Goal: Book appointment/travel/reservation

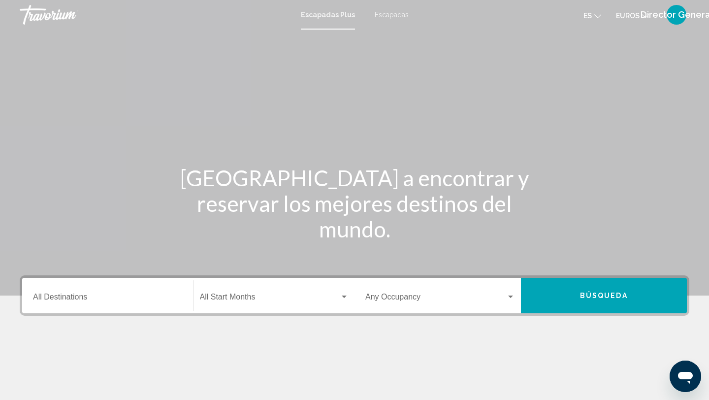
click at [87, 296] on input "Destination All Destinations" at bounding box center [108, 298] width 150 height 9
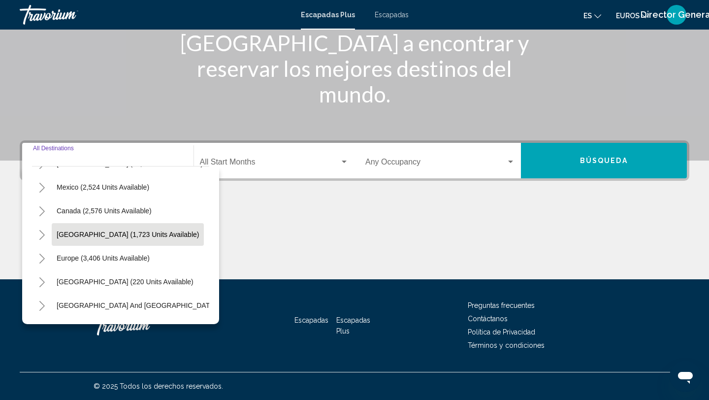
scroll to position [42, 0]
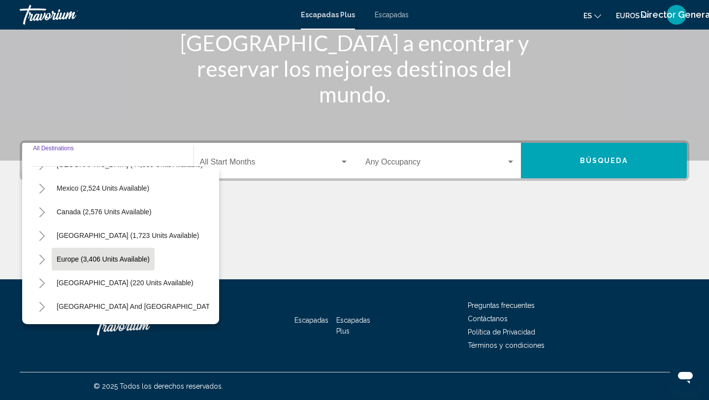
click at [98, 256] on span "Europe (3,406 units available)" at bounding box center [103, 259] width 93 height 8
type input "**********"
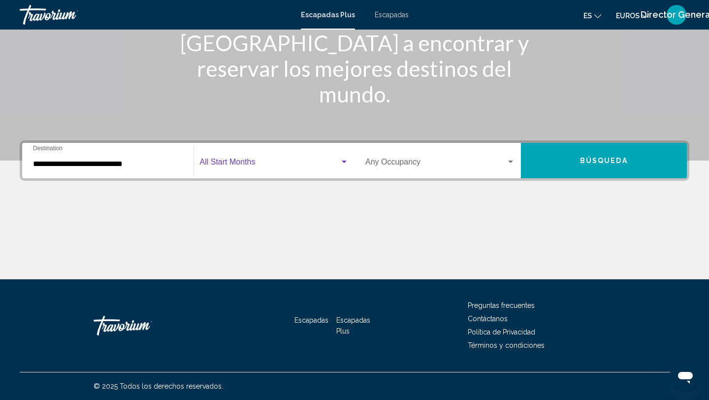
click at [343, 159] on div "Widget de búsqueda" at bounding box center [344, 162] width 9 height 8
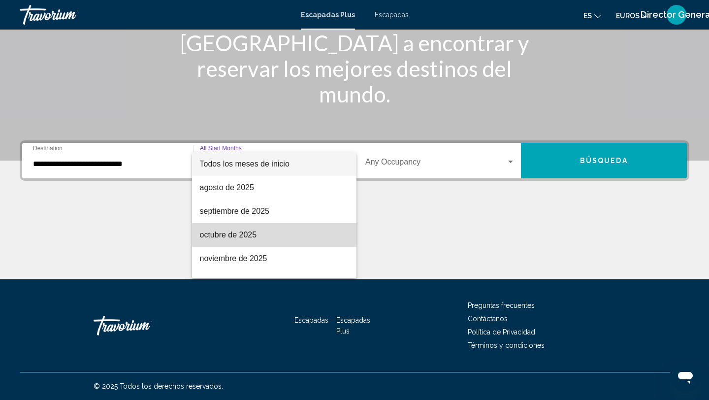
click at [252, 231] on font "octubre de 2025" at bounding box center [228, 234] width 57 height 8
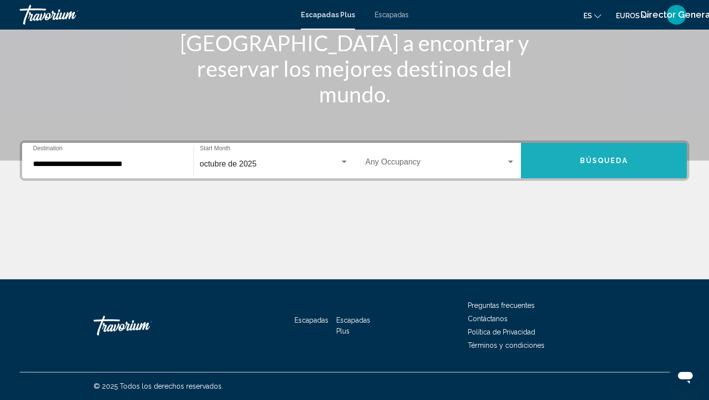
click at [564, 159] on button "Búsqueda" at bounding box center [604, 160] width 166 height 35
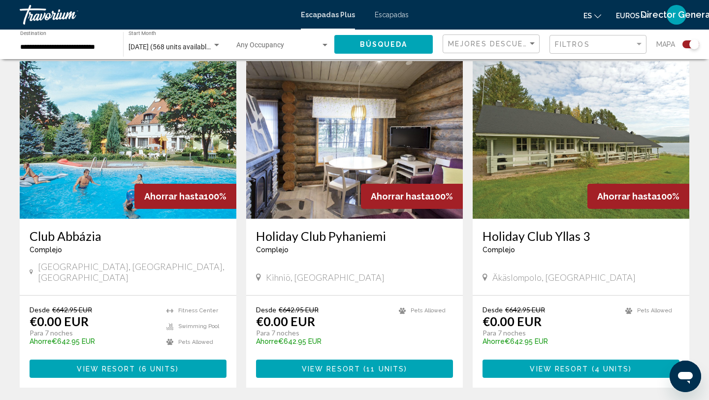
scroll to position [1404, 0]
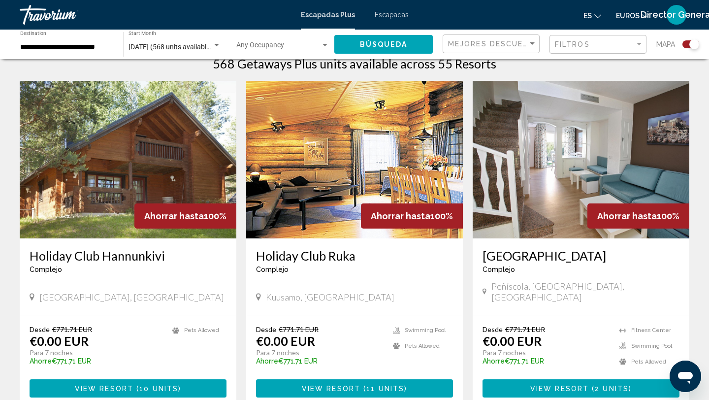
scroll to position [320, 0]
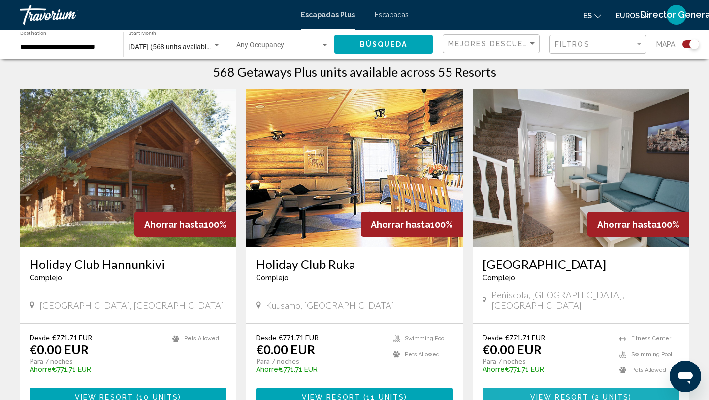
click at [527, 388] on button "View Resort ( 2 units )" at bounding box center [581, 397] width 197 height 18
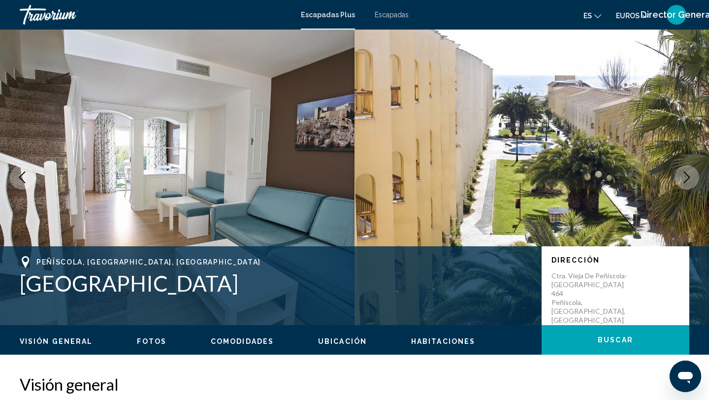
click at [688, 176] on icon "Next image" at bounding box center [687, 177] width 6 height 12
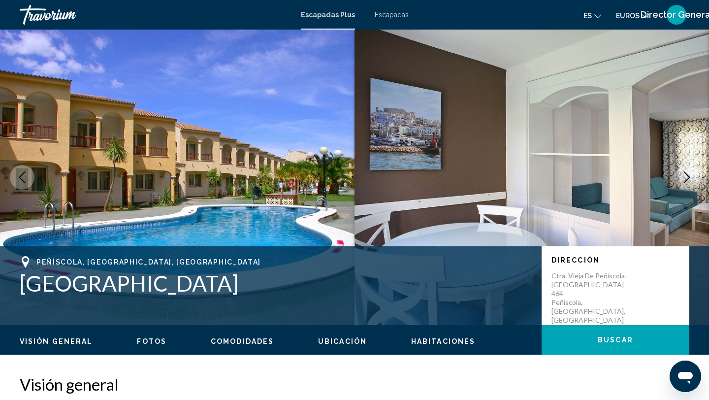
click at [687, 175] on icon "Next image" at bounding box center [687, 177] width 6 height 12
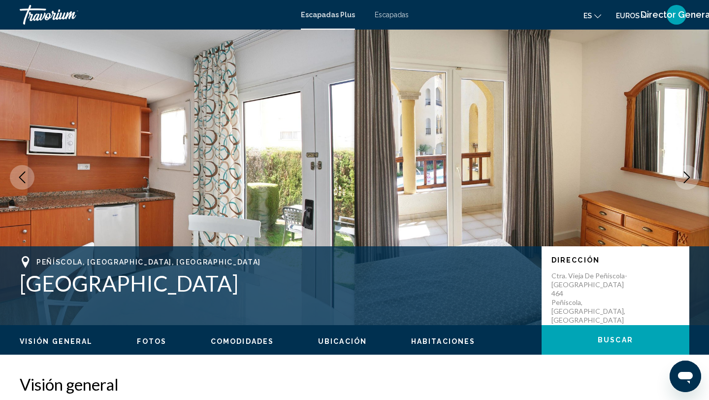
click at [687, 175] on icon "Next image" at bounding box center [687, 177] width 6 height 12
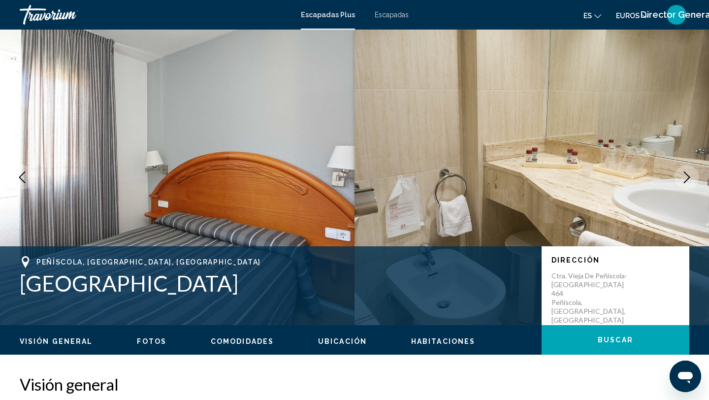
click at [687, 175] on icon "Next image" at bounding box center [687, 177] width 6 height 12
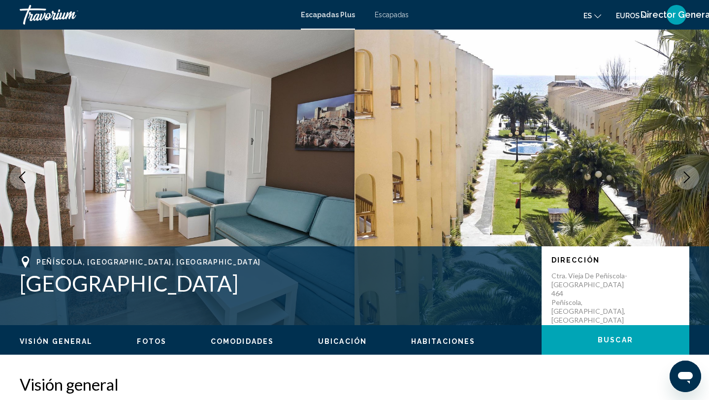
click at [687, 175] on icon "Next image" at bounding box center [687, 177] width 6 height 12
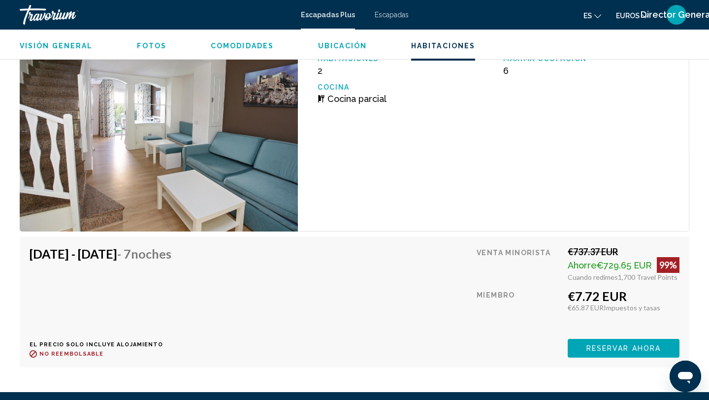
scroll to position [1752, 0]
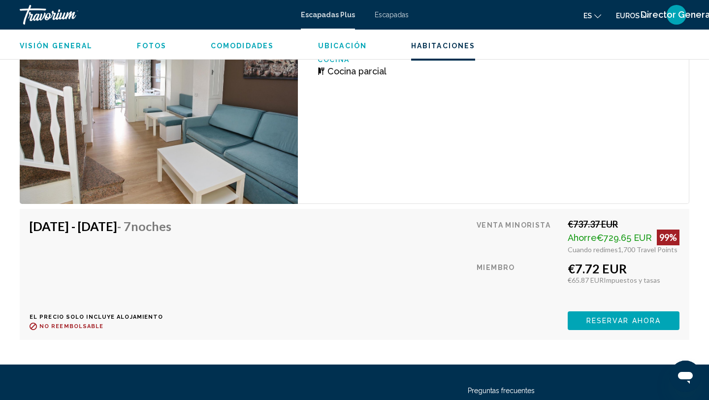
click at [601, 318] on span "Reservar ahora" at bounding box center [623, 321] width 74 height 8
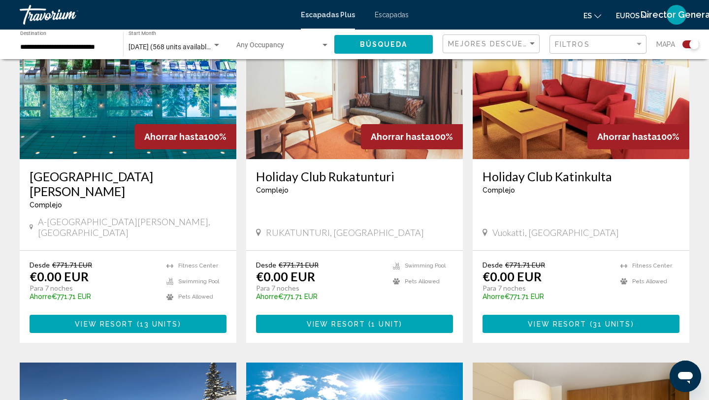
scroll to position [1088, 0]
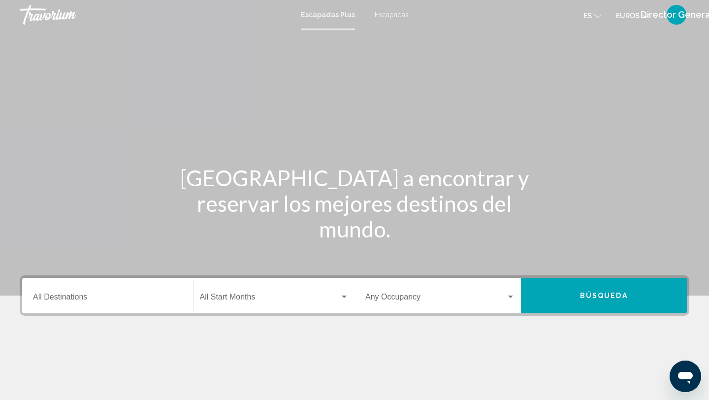
click at [150, 289] on div "Destination All Destinations" at bounding box center [108, 295] width 150 height 31
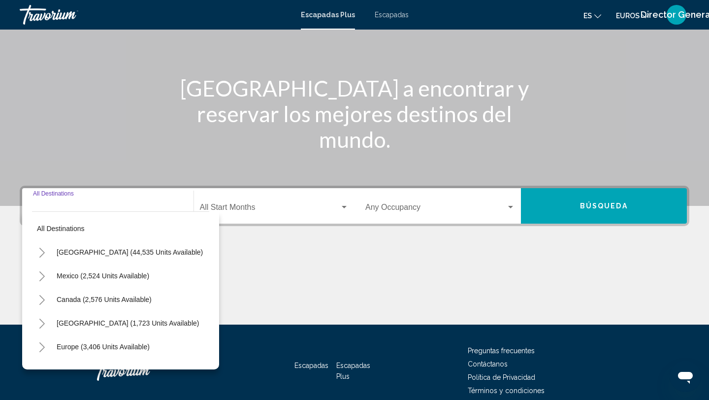
scroll to position [135, 0]
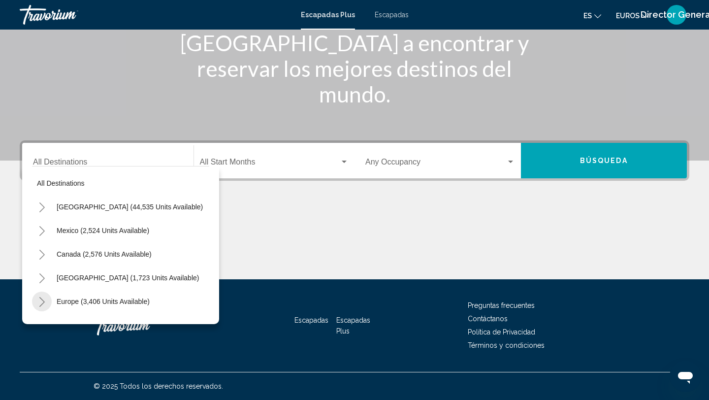
click at [45, 299] on icon "Toggle Europe (3,406 units available)" at bounding box center [41, 302] width 7 height 10
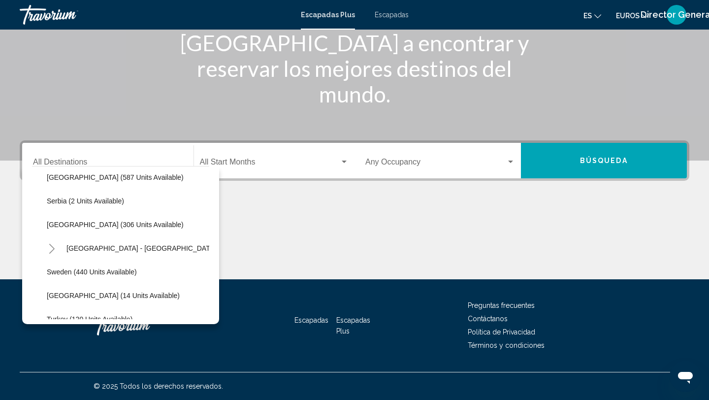
scroll to position [344, 0]
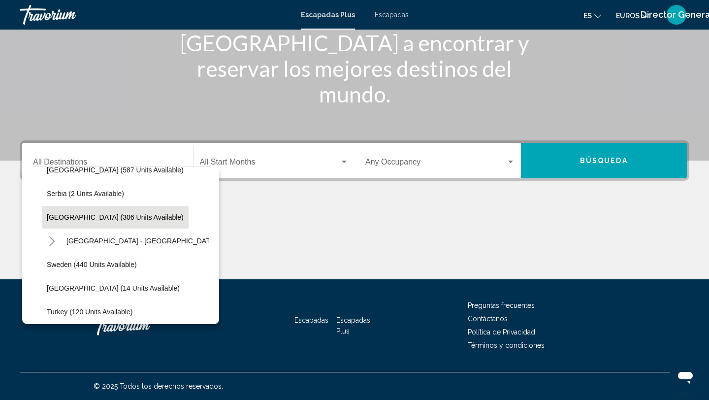
click at [85, 218] on span "[GEOGRAPHIC_DATA] (306 units available)" at bounding box center [115, 217] width 137 height 8
type input "**********"
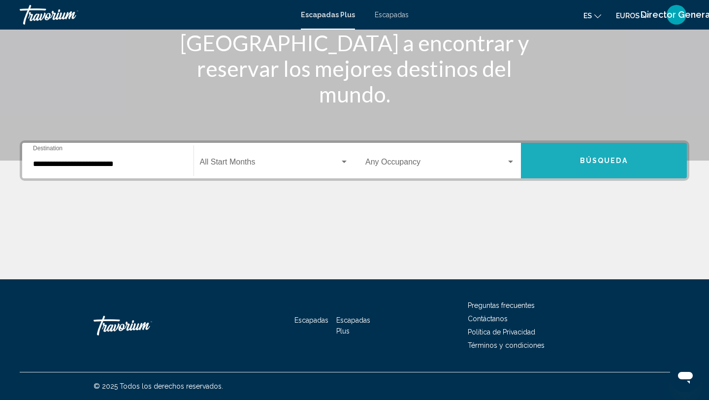
click at [596, 160] on span "Búsqueda" at bounding box center [604, 161] width 48 height 8
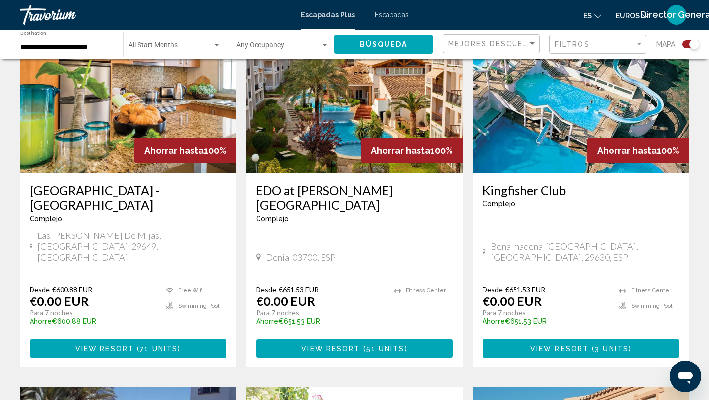
scroll to position [396, 0]
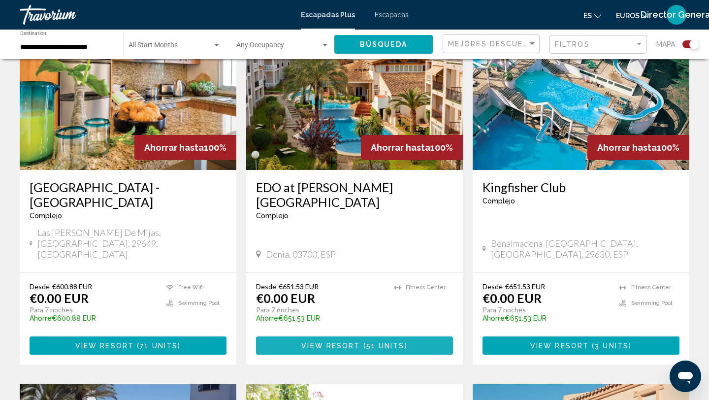
click at [320, 342] on span "View Resort" at bounding box center [330, 346] width 59 height 8
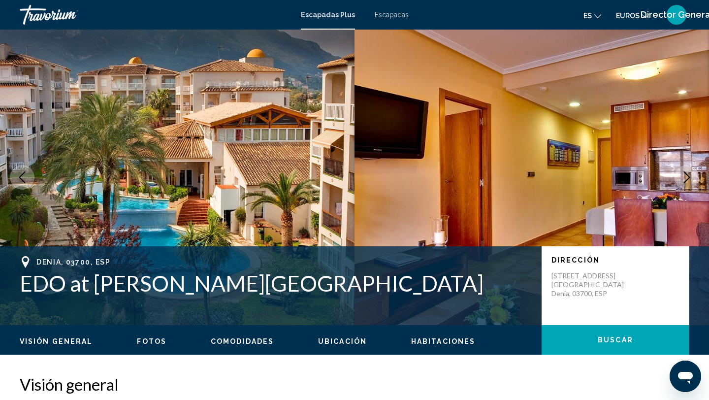
click at [689, 173] on icon "Next image" at bounding box center [687, 177] width 12 height 12
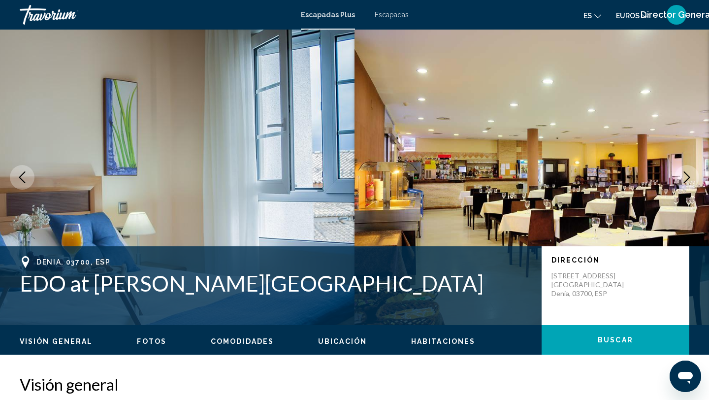
click at [689, 173] on icon "Next image" at bounding box center [687, 177] width 12 height 12
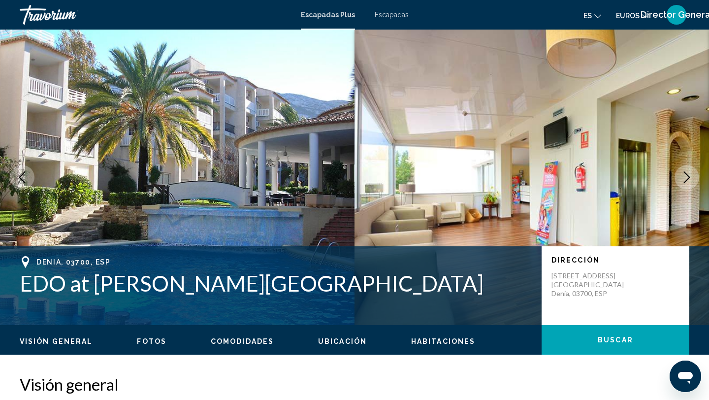
click at [689, 173] on icon "Next image" at bounding box center [687, 177] width 12 height 12
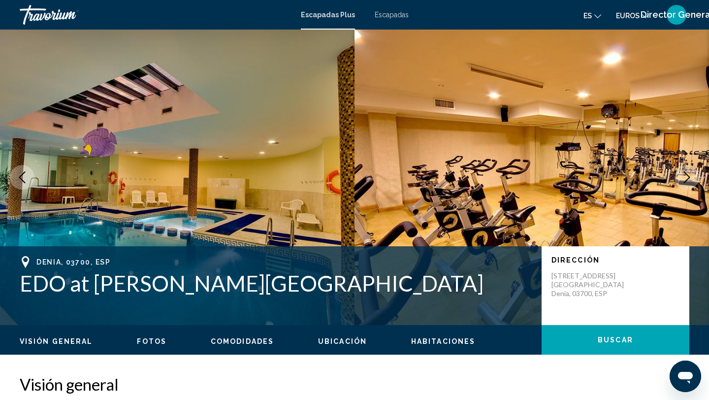
click at [689, 173] on icon "Next image" at bounding box center [687, 177] width 12 height 12
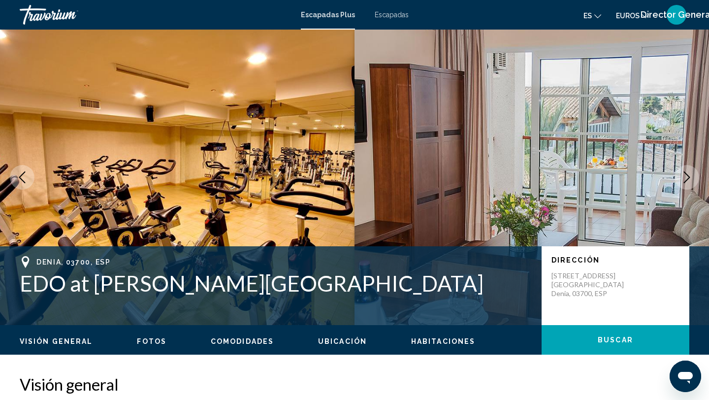
click at [689, 173] on icon "Next image" at bounding box center [687, 177] width 12 height 12
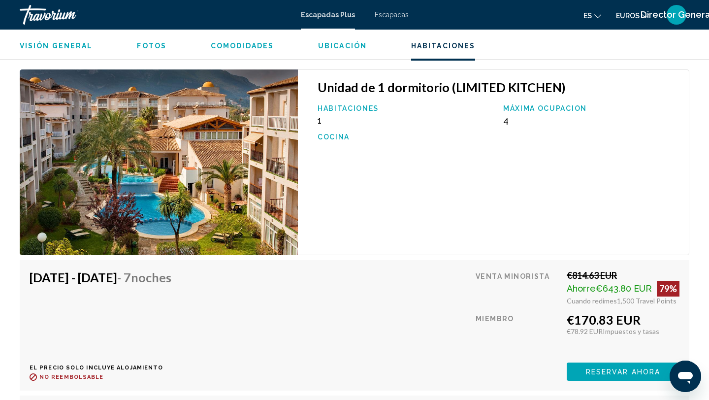
scroll to position [1634, 0]
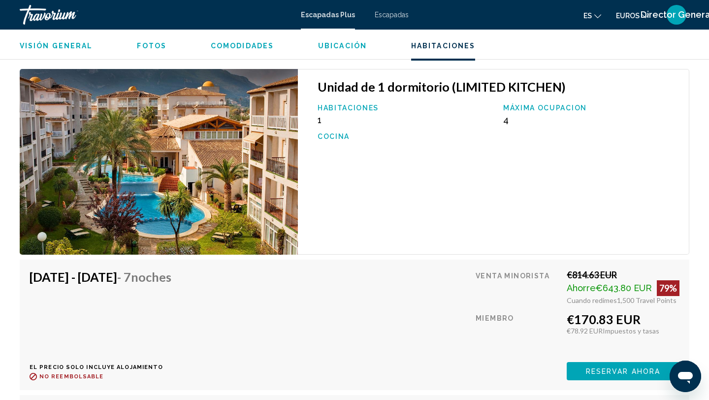
drag, startPoint x: 567, startPoint y: 297, endPoint x: 656, endPoint y: 300, distance: 89.2
click at [657, 312] on div "€170.83 EUR" at bounding box center [623, 319] width 113 height 15
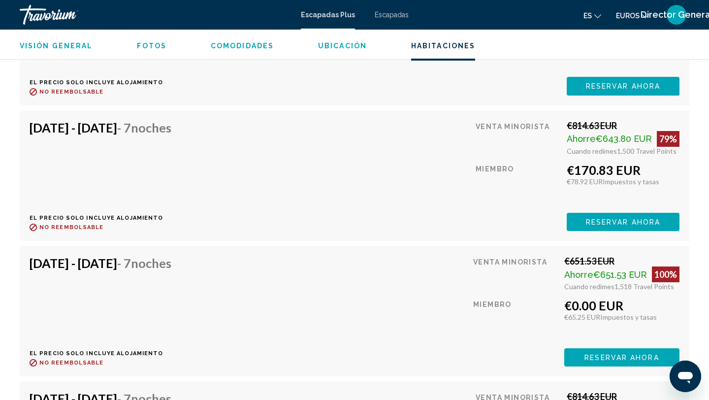
scroll to position [2465, 0]
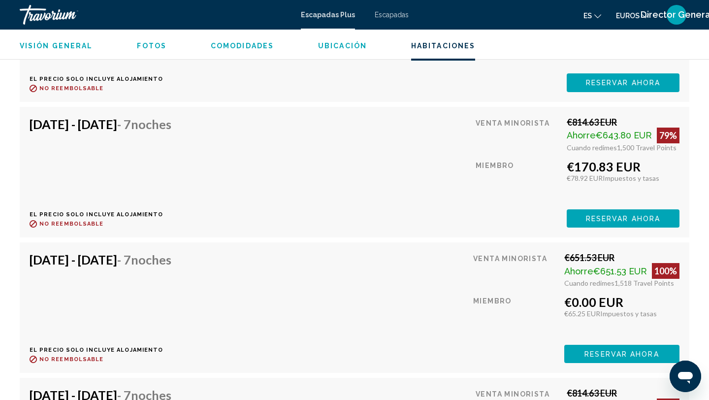
drag, startPoint x: 565, startPoint y: 280, endPoint x: 625, endPoint y: 280, distance: 60.6
click at [626, 294] on div "€0.00 EUR" at bounding box center [621, 301] width 115 height 15
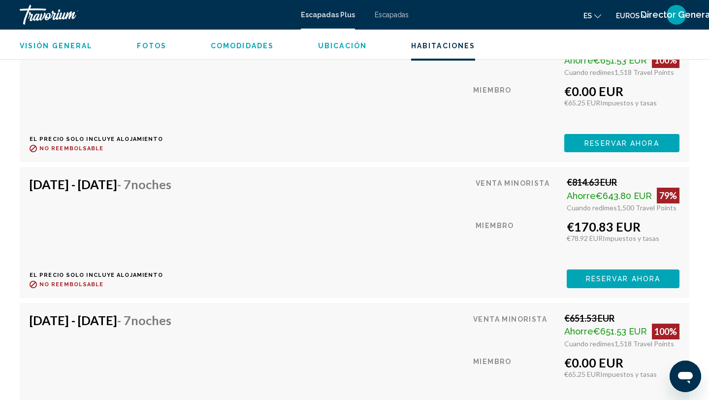
scroll to position [2685, 0]
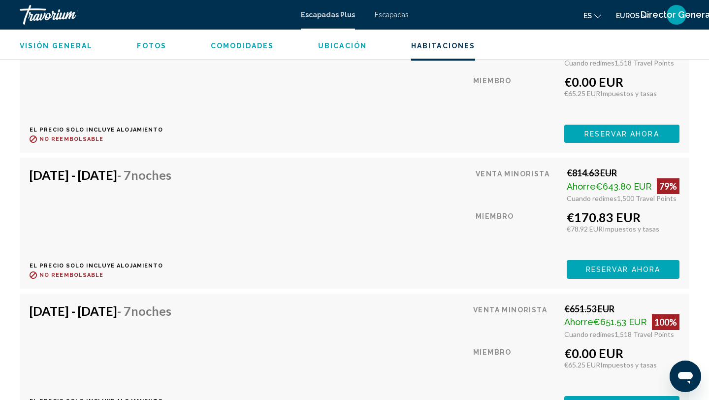
drag, startPoint x: 561, startPoint y: 329, endPoint x: 640, endPoint y: 329, distance: 78.3
click at [640, 329] on div "Venta minorista €651.53 EUR Ahorre €651.53 EUR 100% Cuando redimes 1,518 Travel…" at bounding box center [576, 358] width 206 height 111
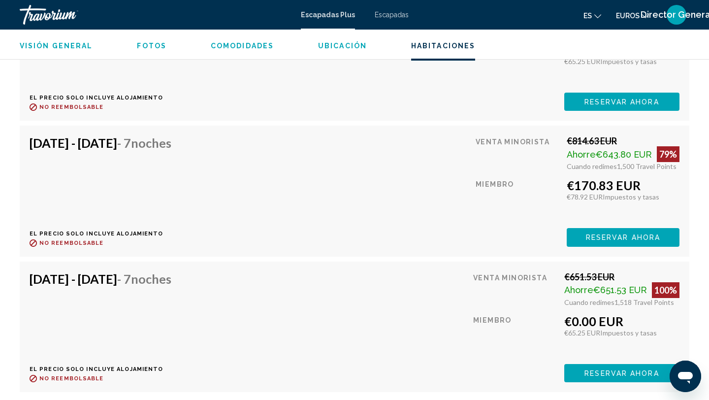
scroll to position [2707, 0]
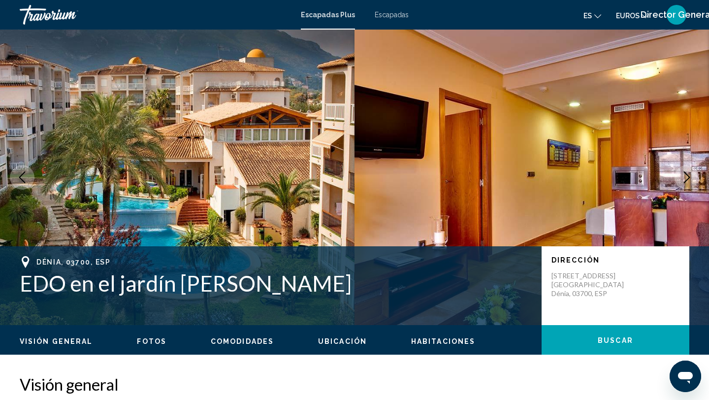
click at [388, 14] on font "Escapadas" at bounding box center [392, 15] width 34 height 8
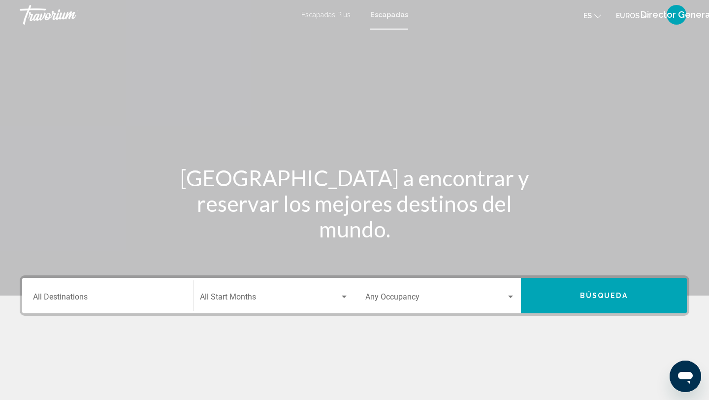
click at [106, 291] on div "Destination All Destinations" at bounding box center [108, 295] width 150 height 31
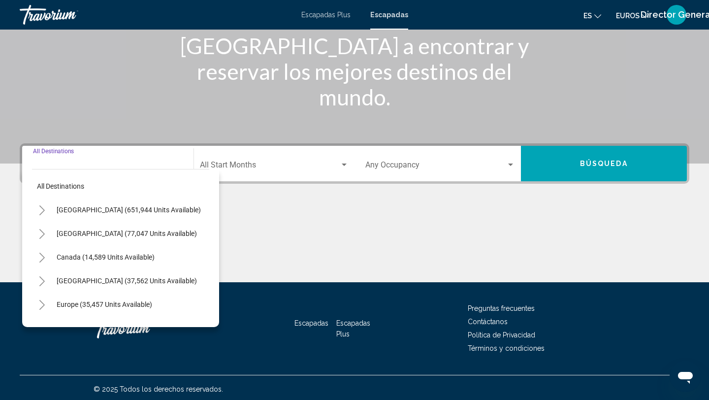
scroll to position [135, 0]
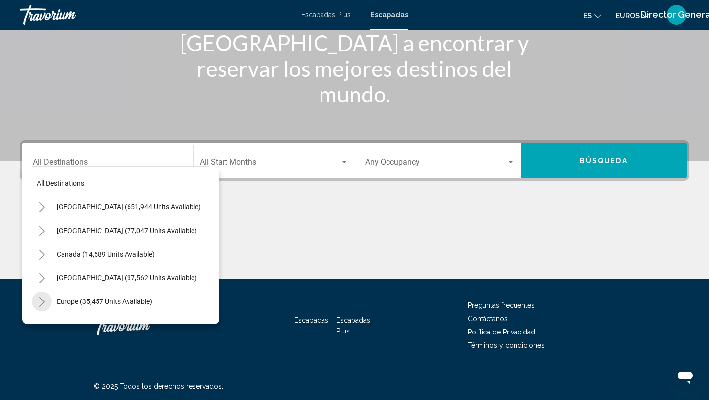
click at [44, 297] on icon "Toggle Europe (35,457 units available)" at bounding box center [41, 302] width 7 height 10
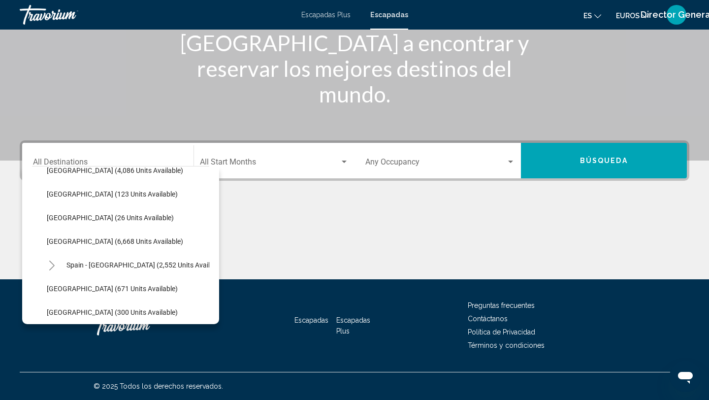
scroll to position [465, 0]
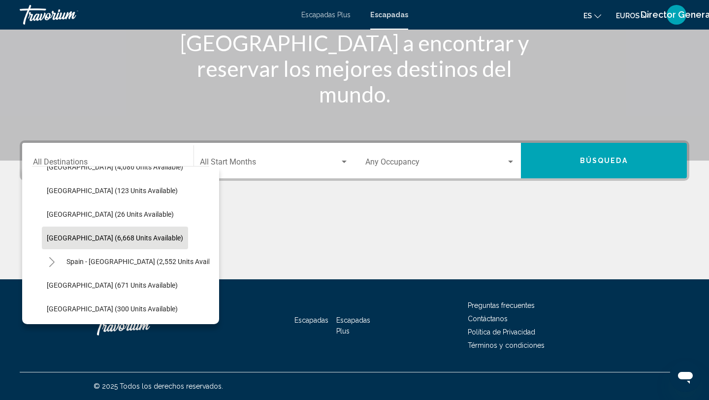
click at [88, 239] on span "Spain (6,668 units available)" at bounding box center [115, 238] width 136 height 8
type input "**********"
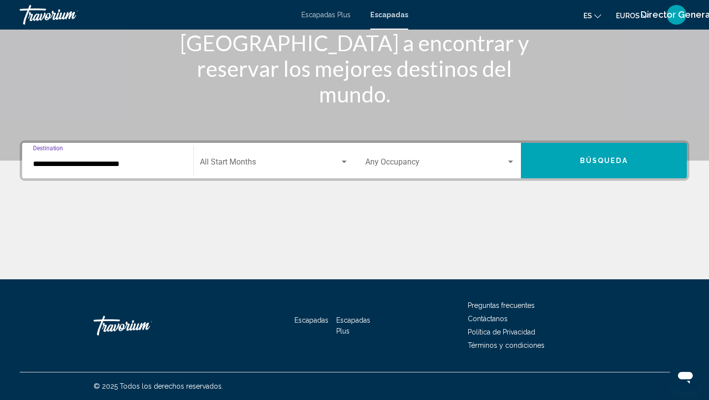
click at [594, 162] on span "Búsqueda" at bounding box center [604, 161] width 48 height 8
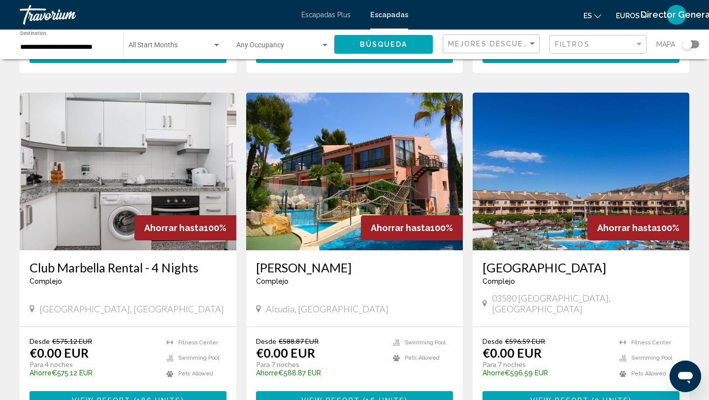
scroll to position [370, 0]
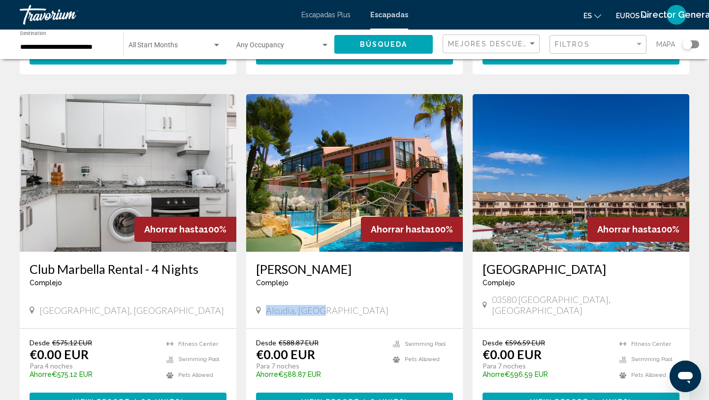
drag, startPoint x: 265, startPoint y: 270, endPoint x: 338, endPoint y: 274, distance: 73.0
click at [338, 305] on div "Alcudia, Spain" at bounding box center [354, 310] width 197 height 11
click at [340, 398] on span "View Resort" at bounding box center [330, 402] width 59 height 8
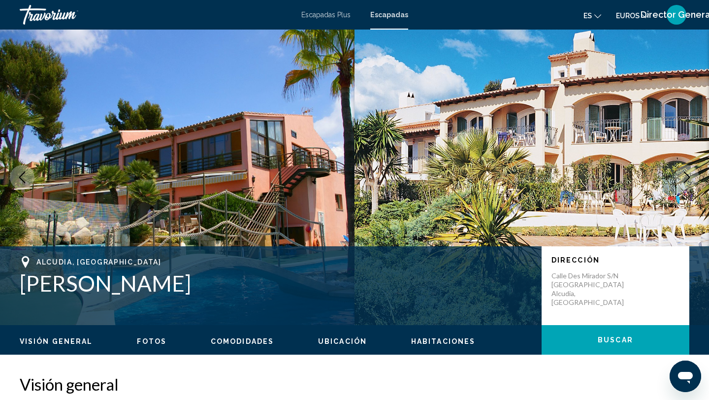
click at [685, 172] on icon "Next image" at bounding box center [687, 177] width 6 height 12
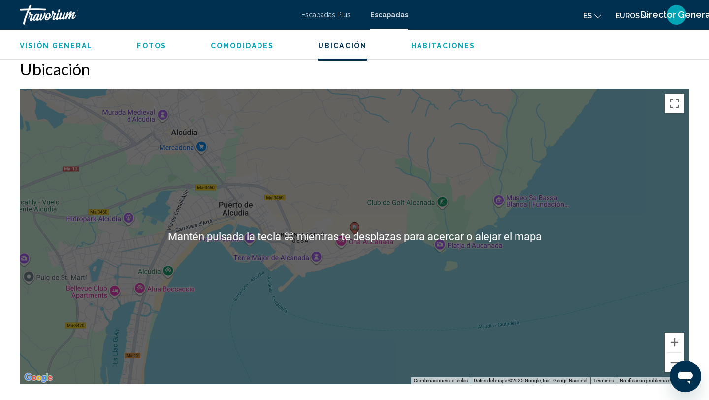
scroll to position [1360, 0]
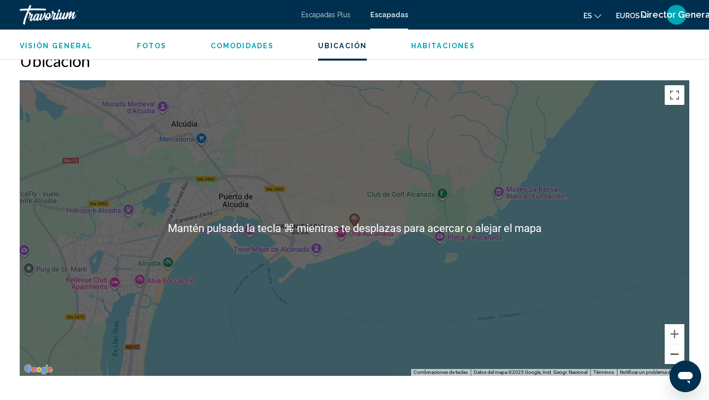
click at [671, 354] on button "Reducir" at bounding box center [675, 354] width 20 height 20
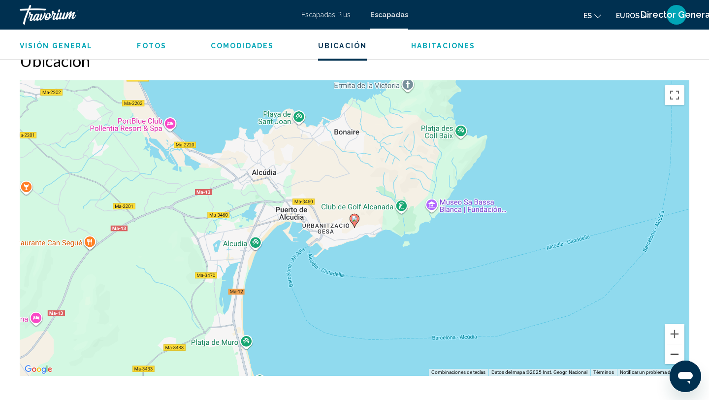
click at [671, 354] on button "Reducir" at bounding box center [675, 354] width 20 height 20
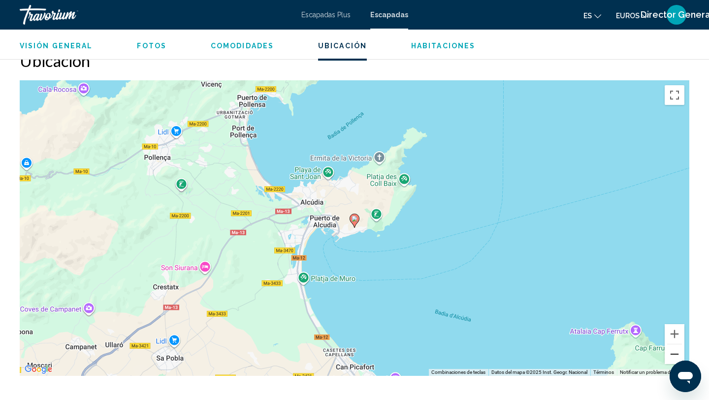
click at [671, 354] on button "Reducir" at bounding box center [675, 354] width 20 height 20
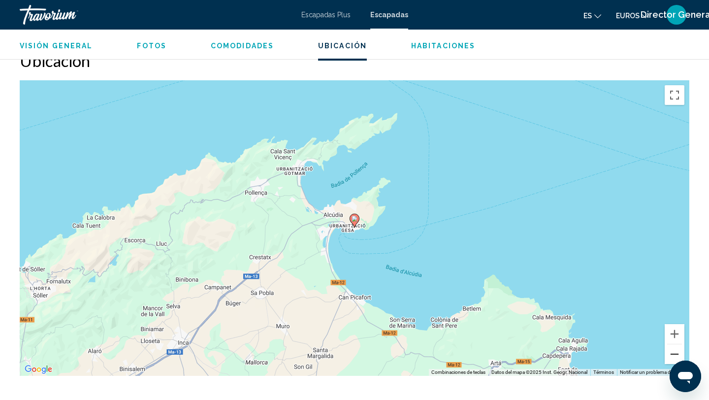
click at [671, 354] on button "Reducir" at bounding box center [675, 354] width 20 height 20
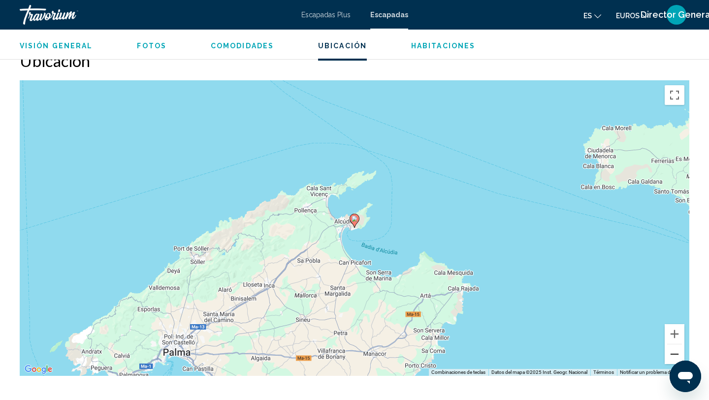
click at [671, 354] on button "Reducir" at bounding box center [675, 354] width 20 height 20
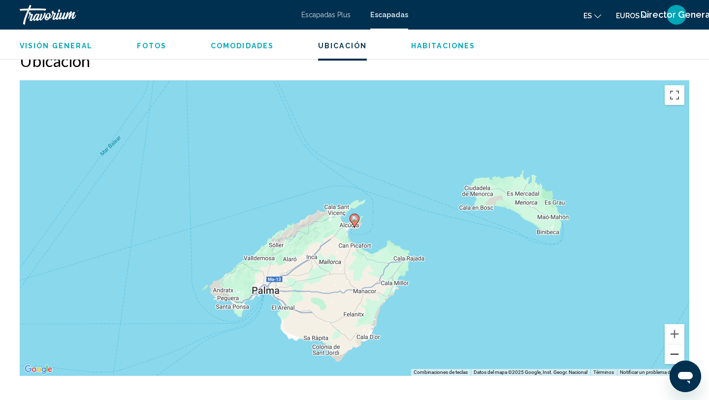
click at [671, 354] on button "Reducir" at bounding box center [675, 354] width 20 height 20
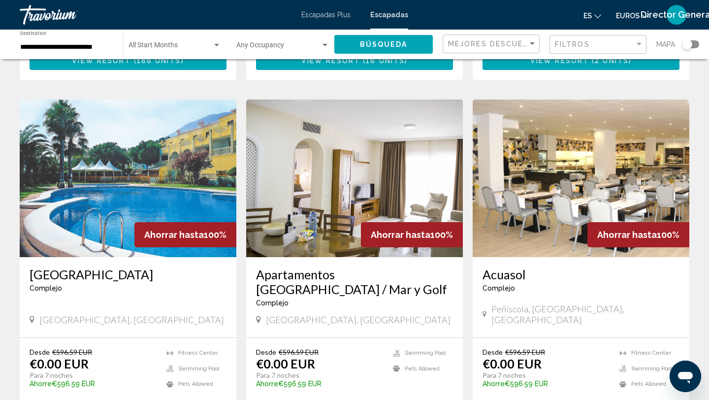
scroll to position [716, 0]
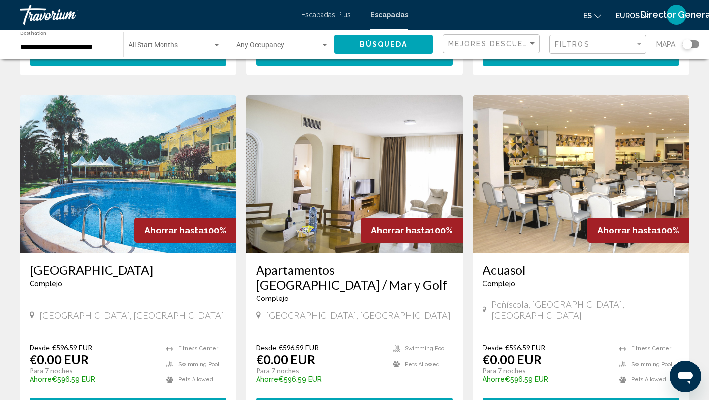
click at [561, 399] on span "View Resort" at bounding box center [556, 407] width 59 height 8
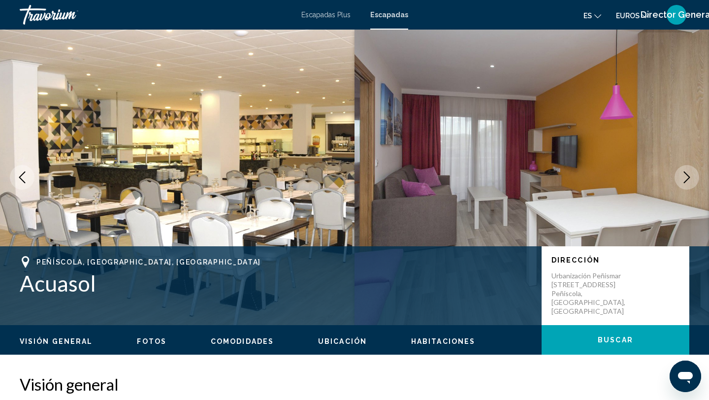
click at [686, 173] on icon "Next image" at bounding box center [687, 177] width 12 height 12
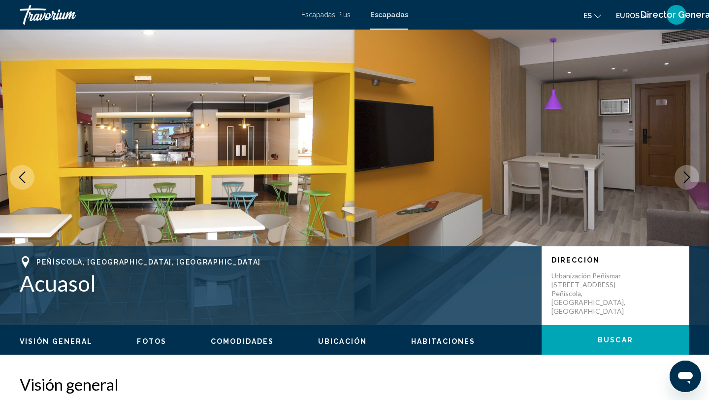
click at [686, 173] on icon "Next image" at bounding box center [687, 177] width 12 height 12
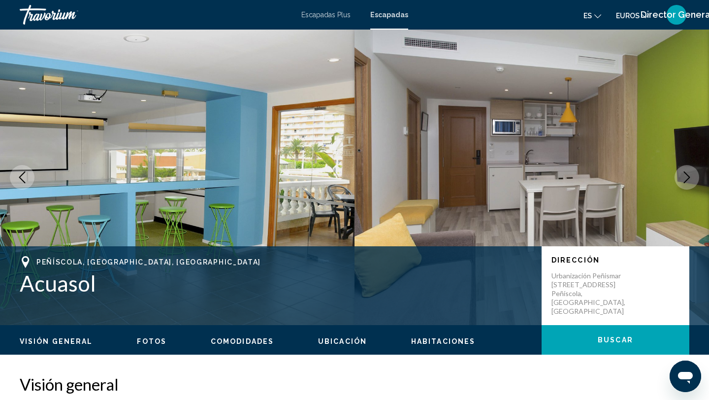
click at [686, 173] on icon "Next image" at bounding box center [687, 177] width 12 height 12
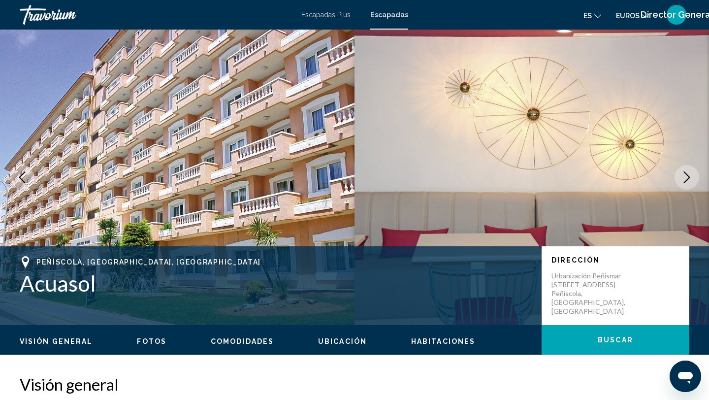
click at [686, 173] on icon "Next image" at bounding box center [687, 177] width 12 height 12
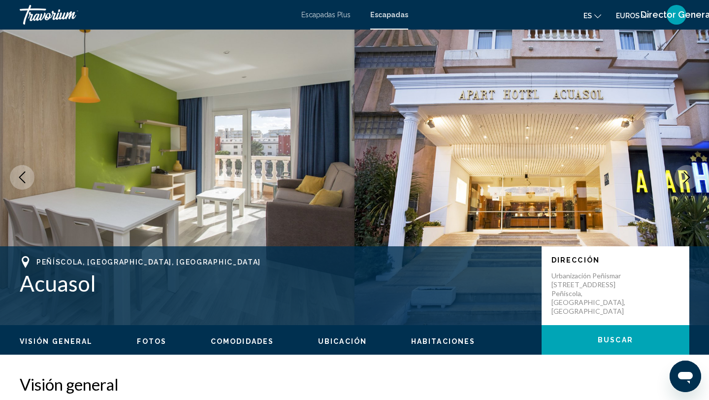
click at [686, 173] on icon "Next image" at bounding box center [687, 177] width 12 height 12
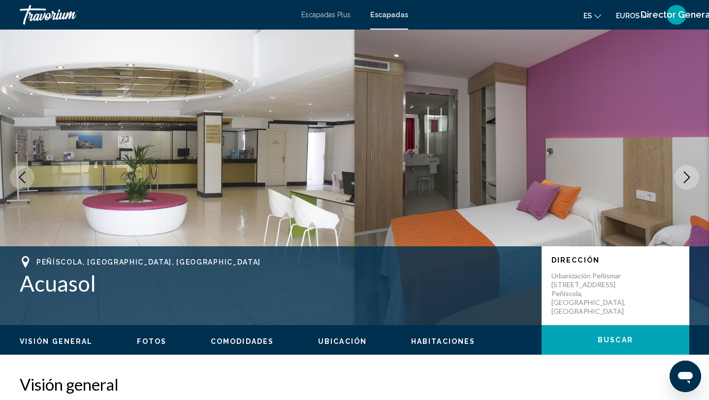
click at [686, 173] on icon "Next image" at bounding box center [687, 177] width 12 height 12
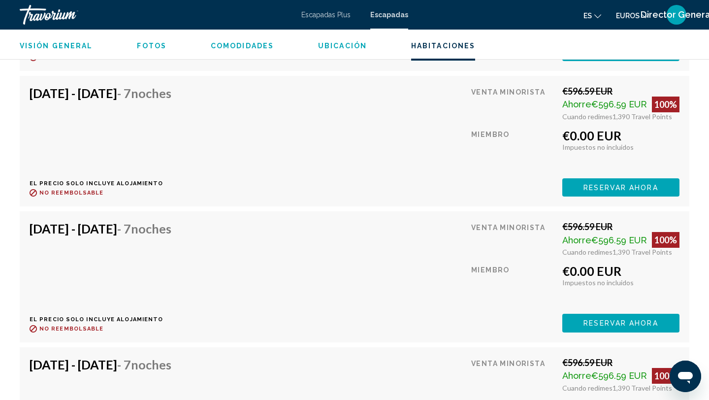
scroll to position [2438, 0]
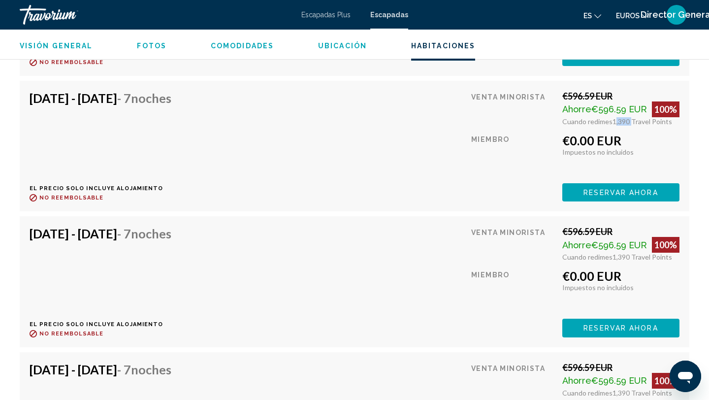
drag, startPoint x: 613, startPoint y: 109, endPoint x: 631, endPoint y: 111, distance: 18.3
click at [631, 117] on span "1,390 Travel Points" at bounding box center [643, 121] width 60 height 8
